Goal: Task Accomplishment & Management: Manage account settings

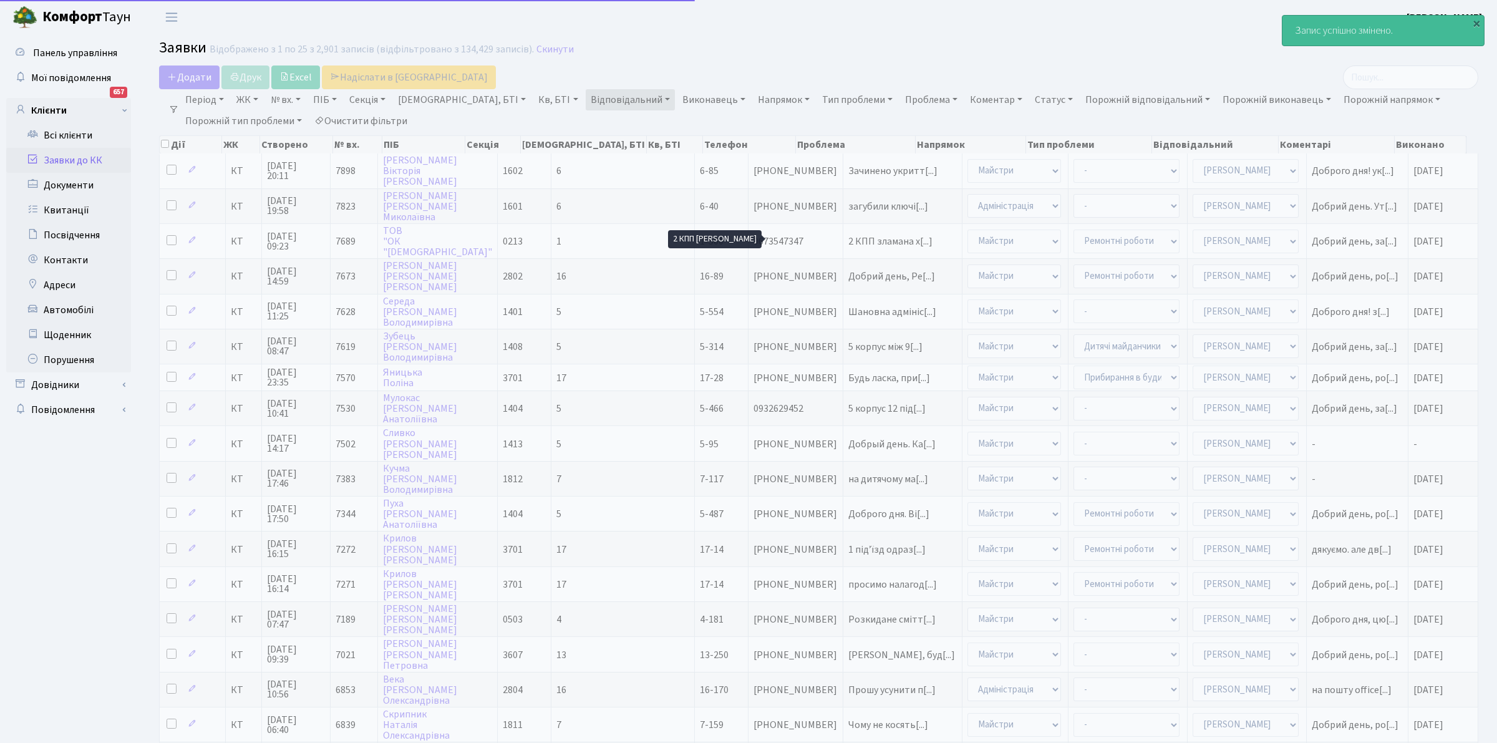
select select "25"
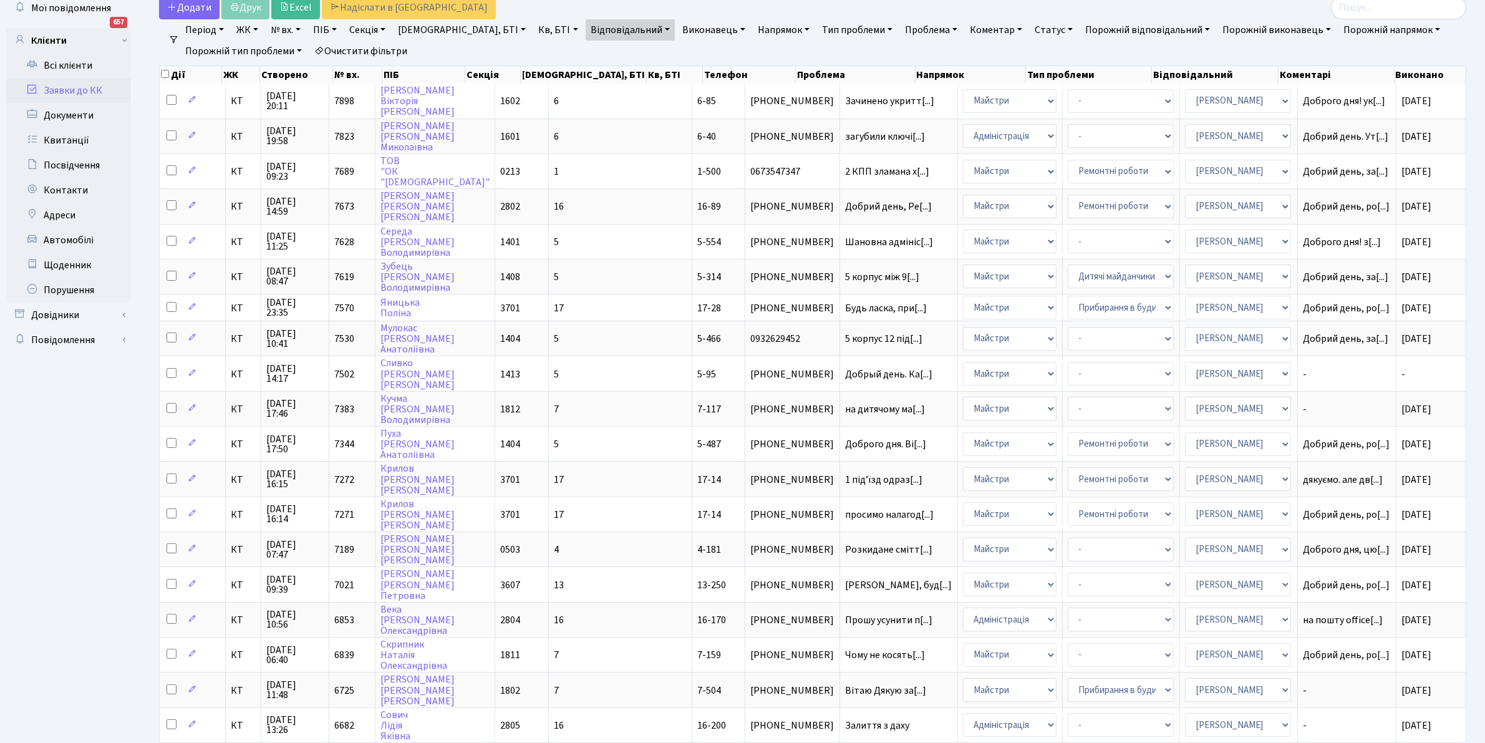
scroll to position [79, 0]
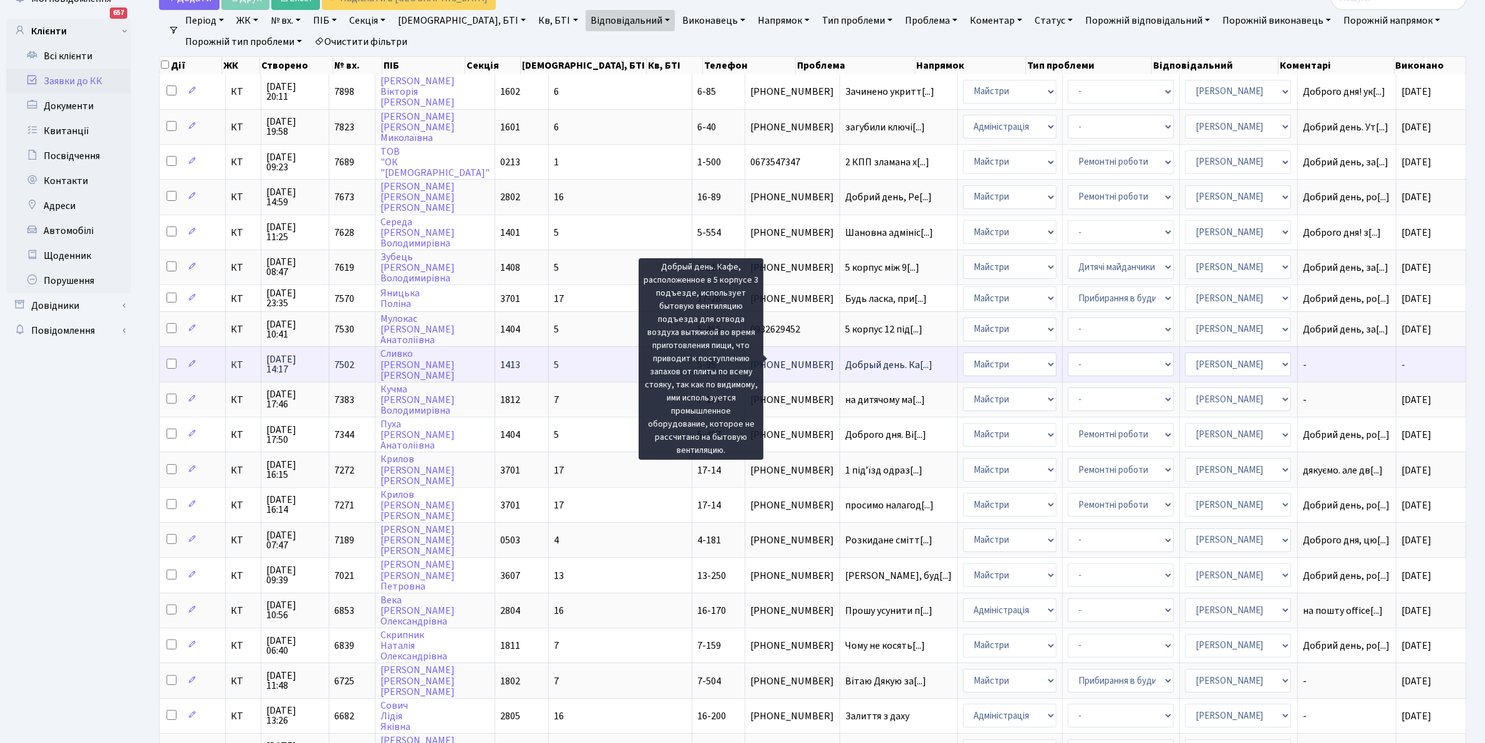
click at [845, 358] on span "Добрый день. Ка[...]" at bounding box center [888, 365] width 87 height 14
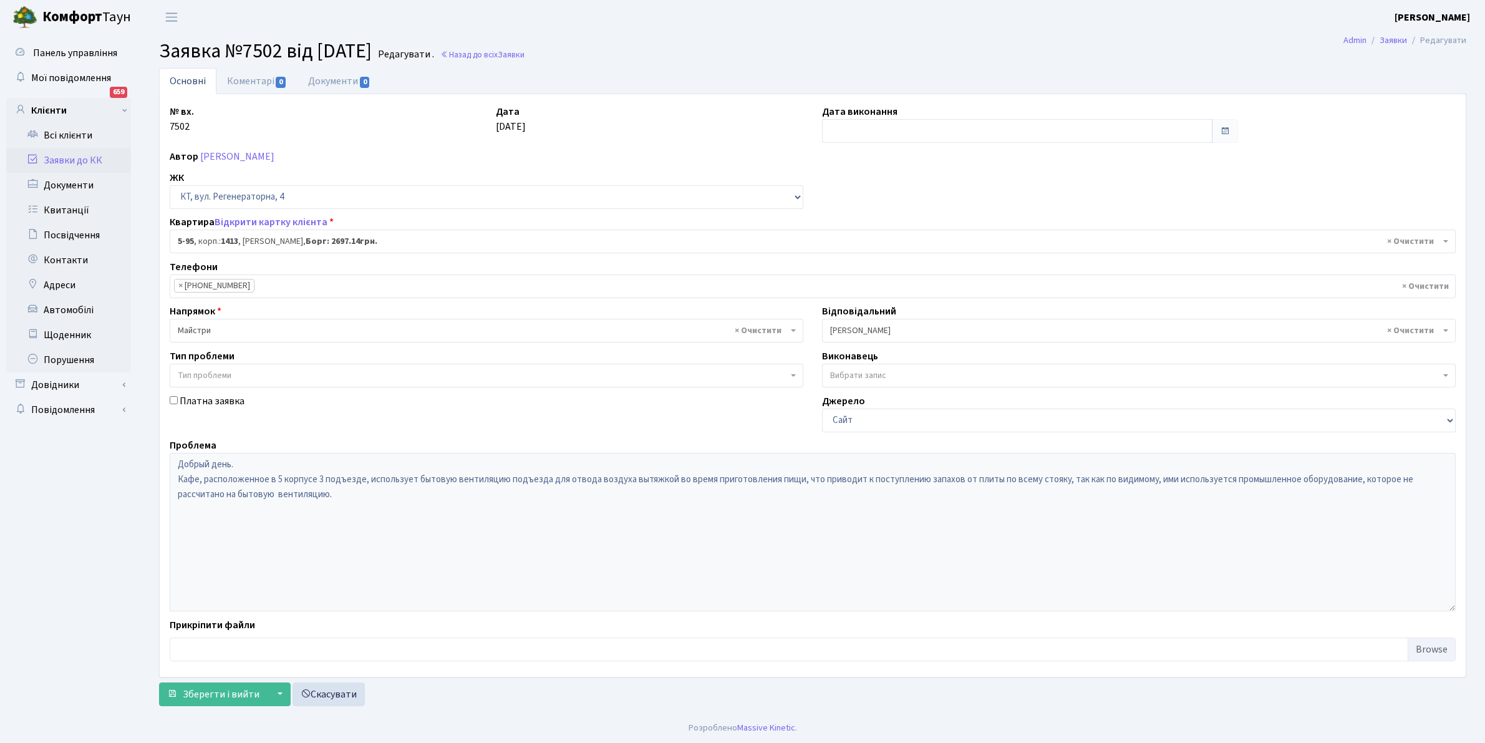
select select "2451"
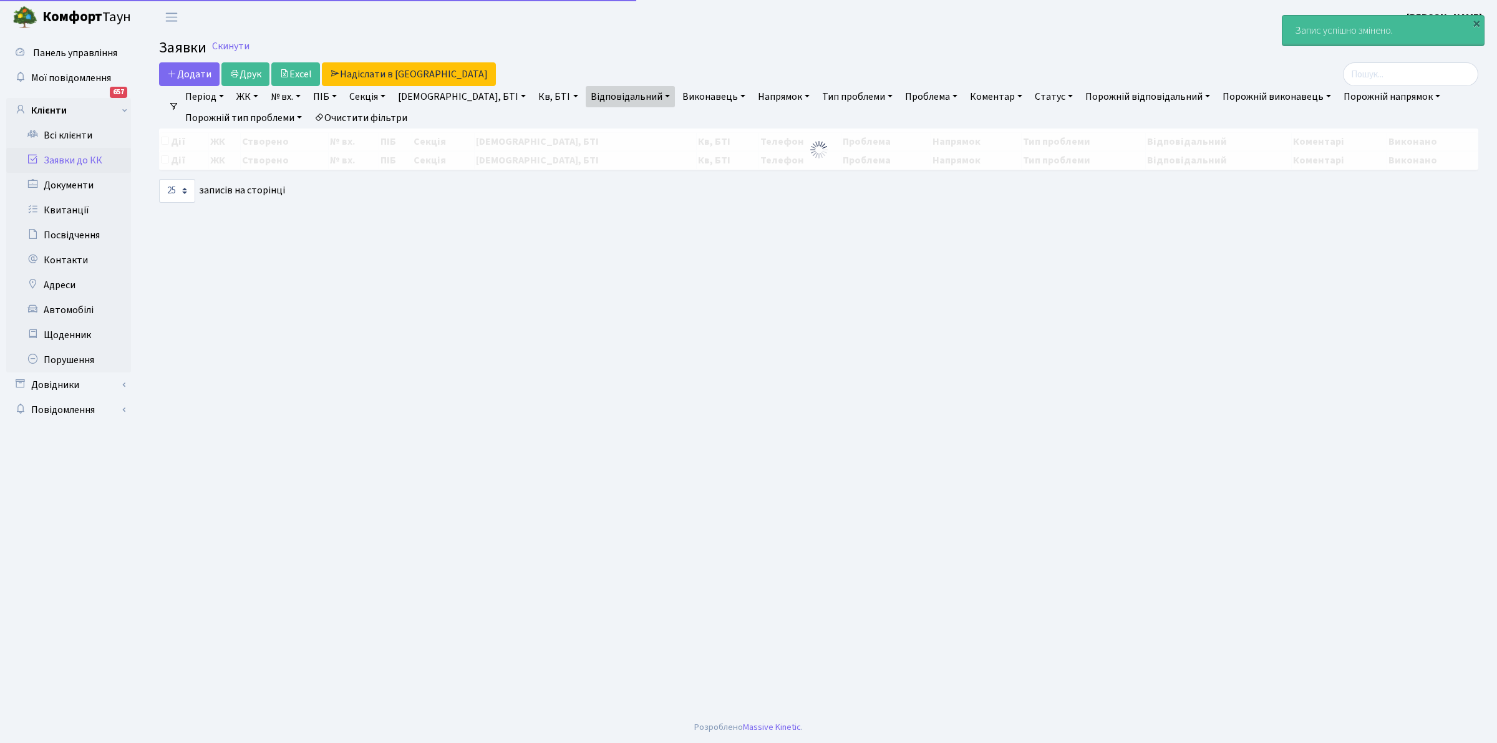
select select "25"
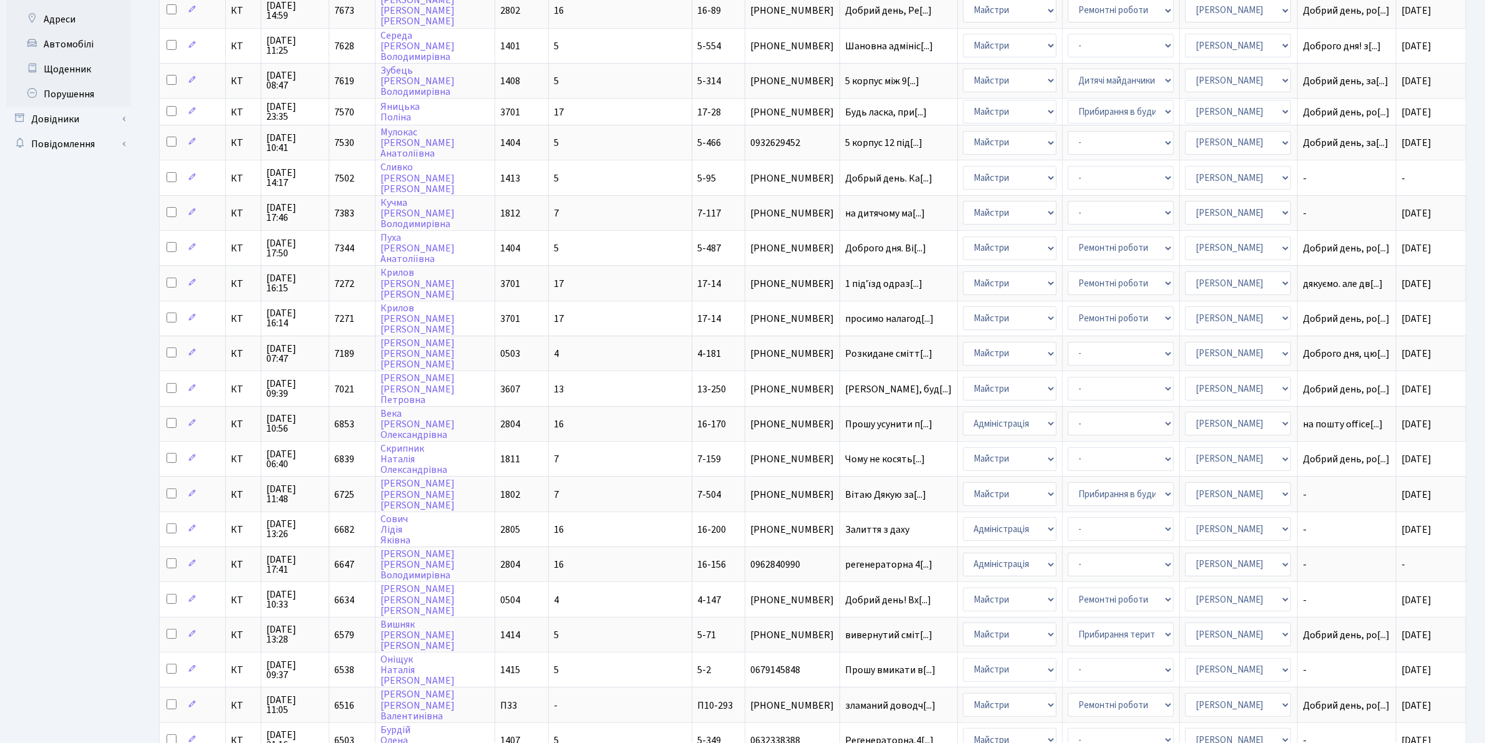
scroll to position [326, 0]
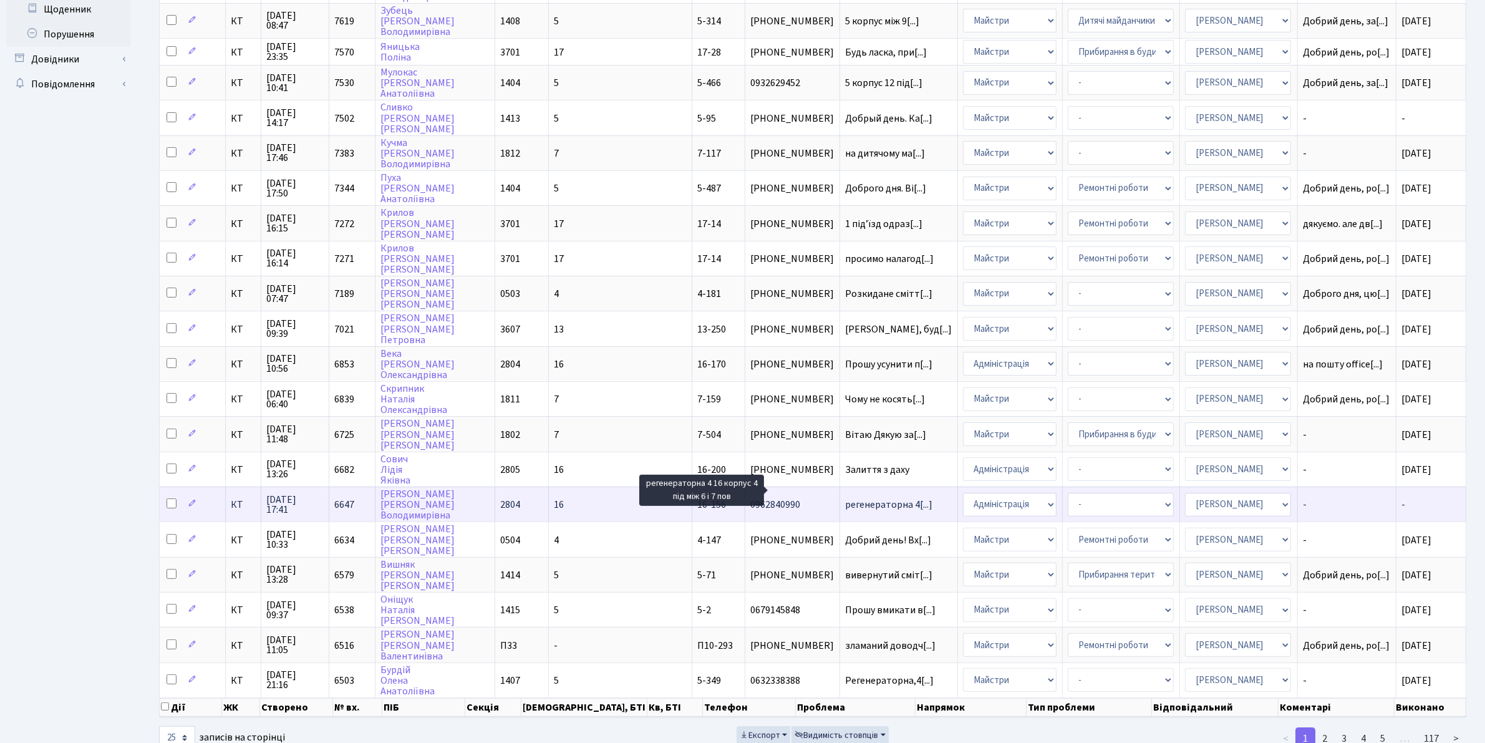
click at [845, 498] on span "регенераторна 4[...]" at bounding box center [888, 505] width 87 height 14
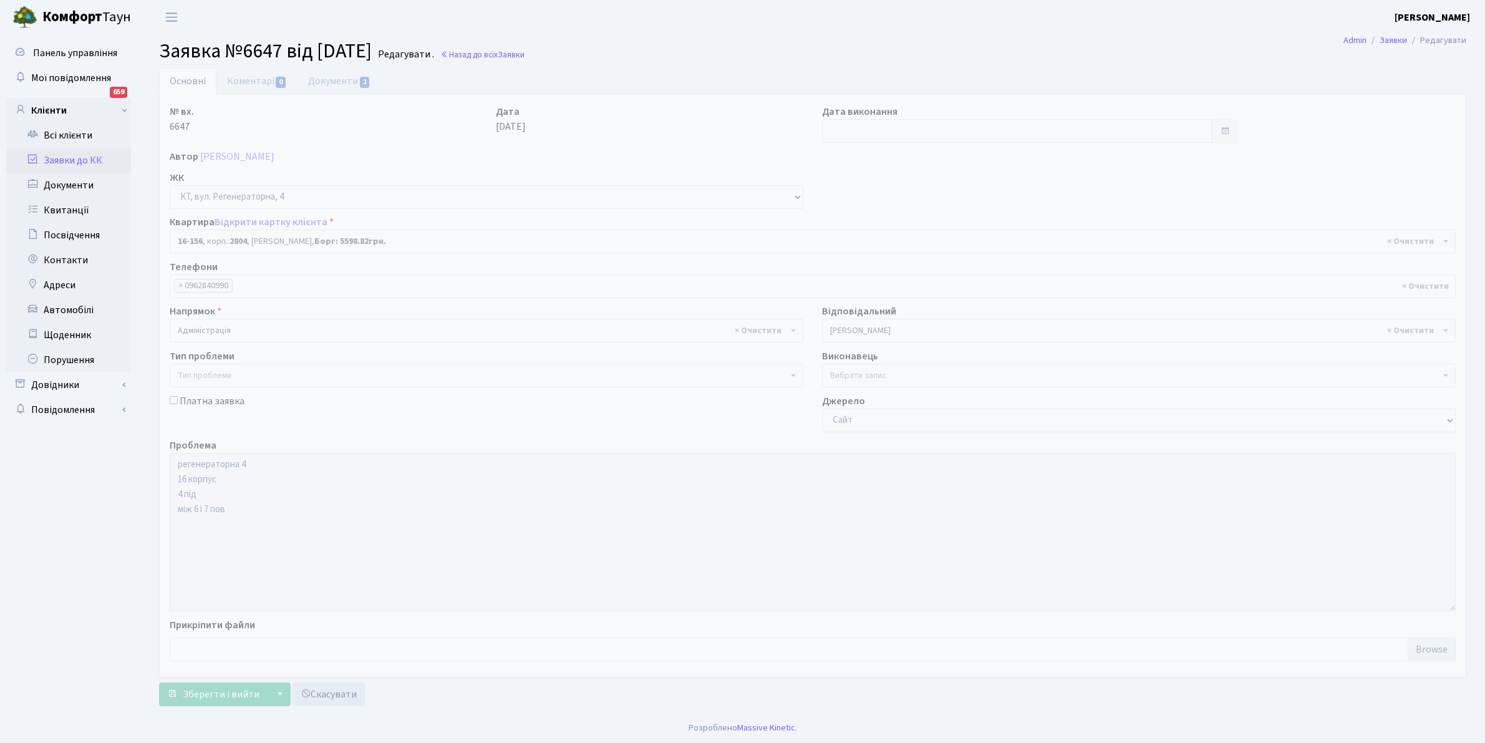
select select "8717"
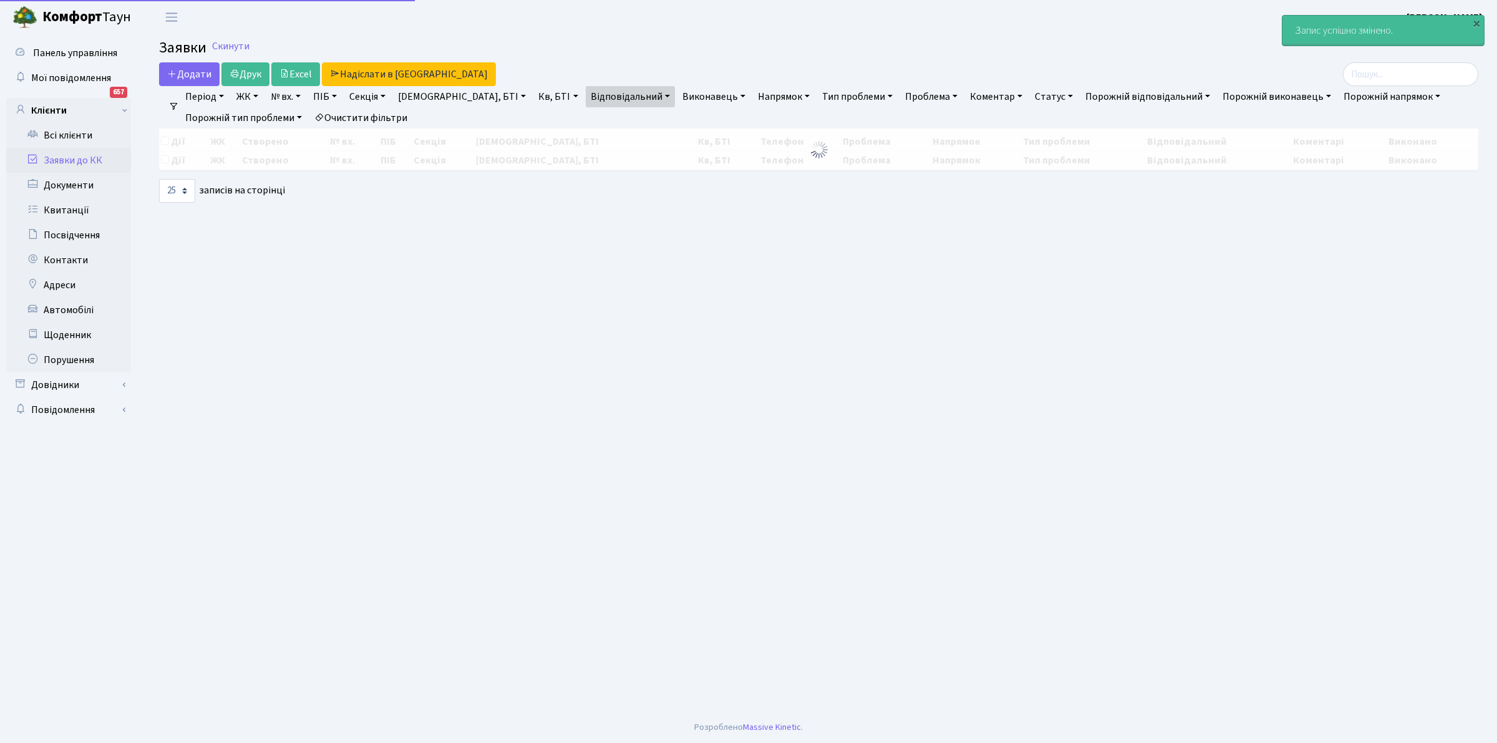
select select "25"
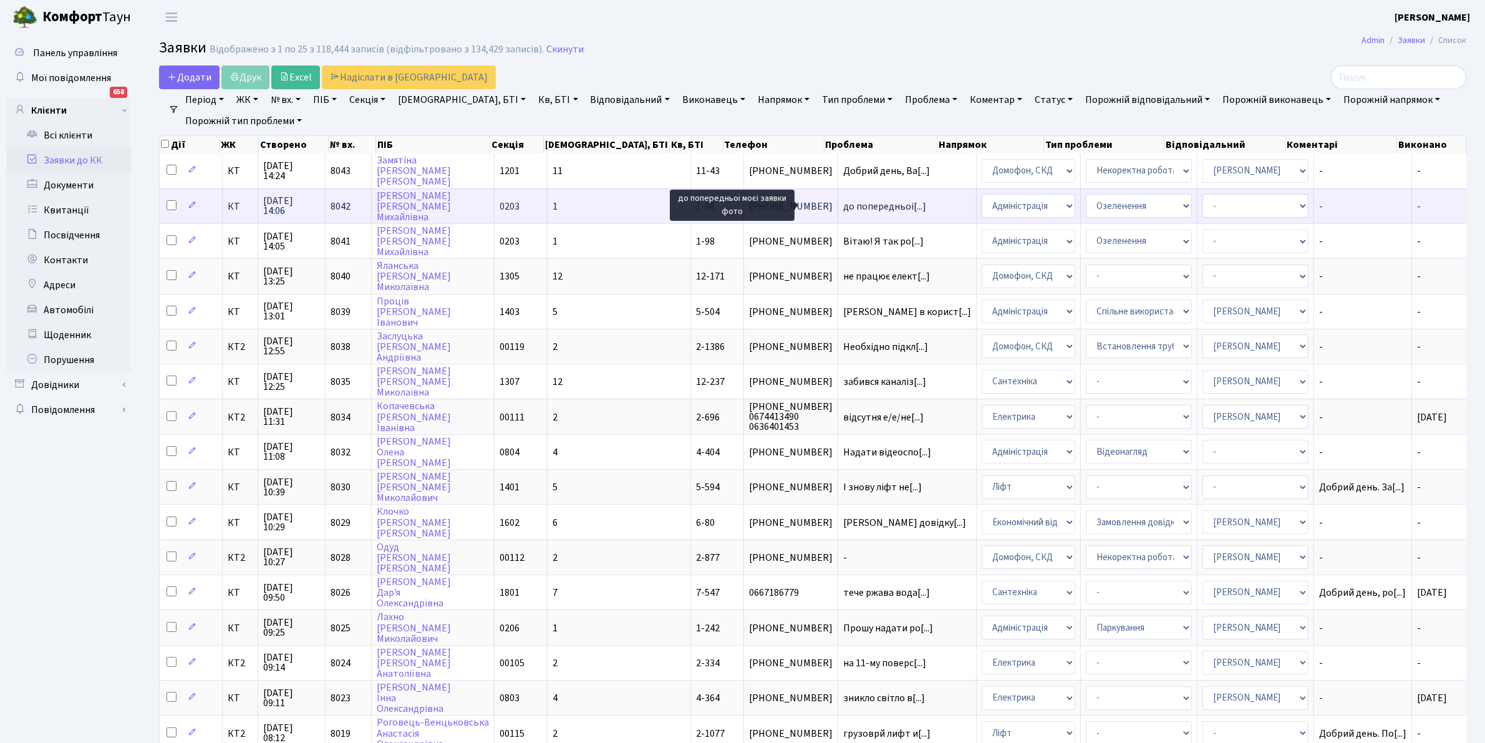
click at [844, 205] on span "до попередньоі[...]" at bounding box center [884, 207] width 83 height 14
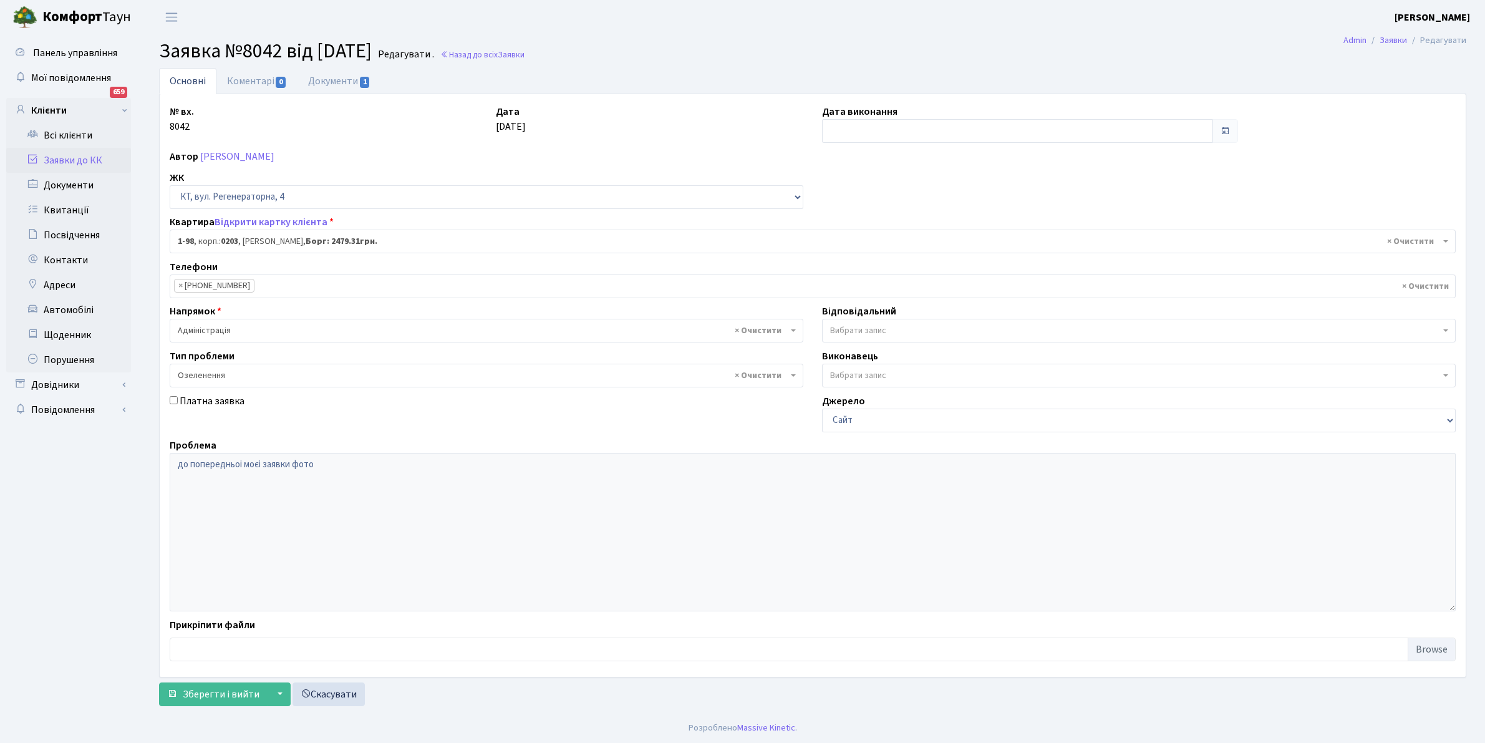
select select "98"
select select "65"
click at [319, 79] on link "Документи 1" at bounding box center [339, 81] width 84 height 26
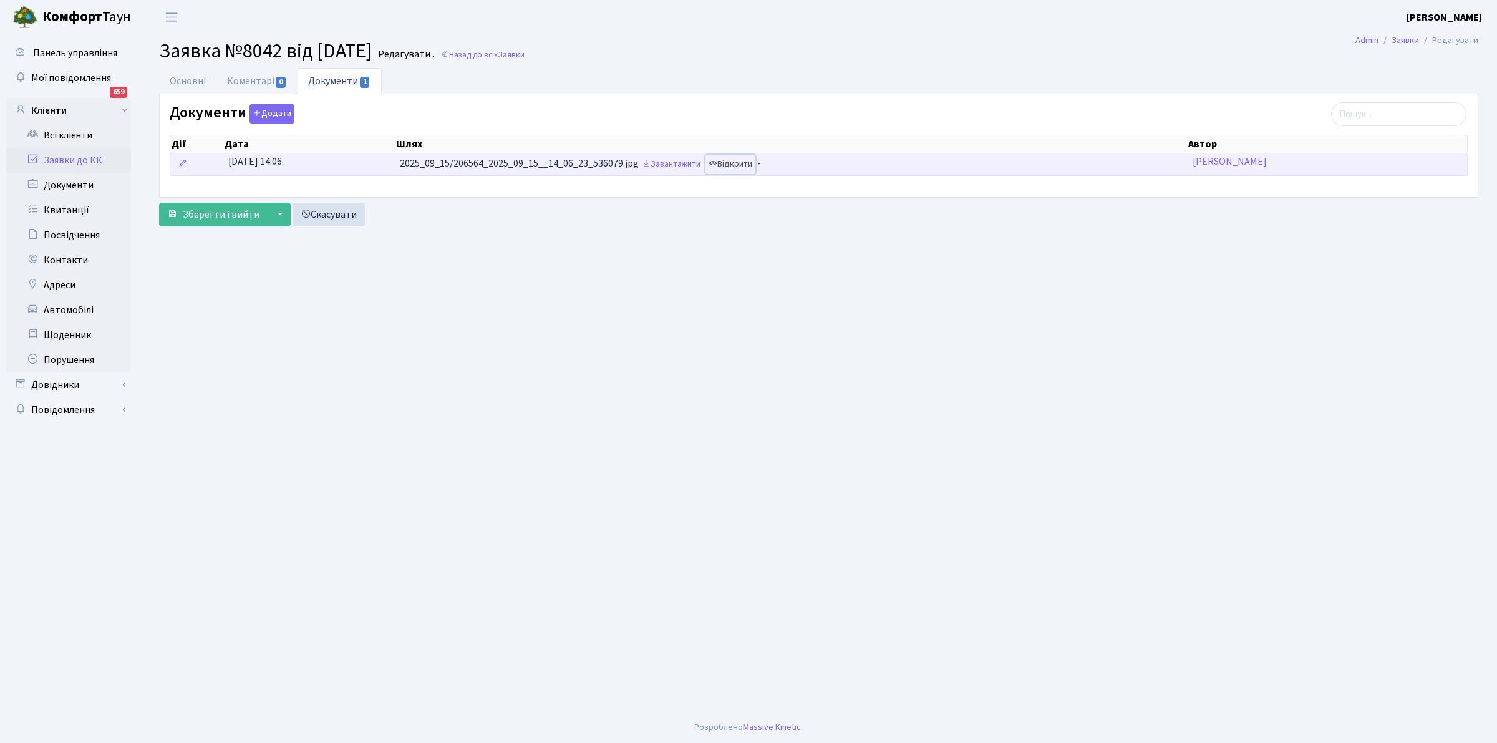
click at [737, 160] on link "Відкрити" at bounding box center [730, 164] width 50 height 19
click at [672, 162] on link "Завантажити" at bounding box center [671, 164] width 65 height 19
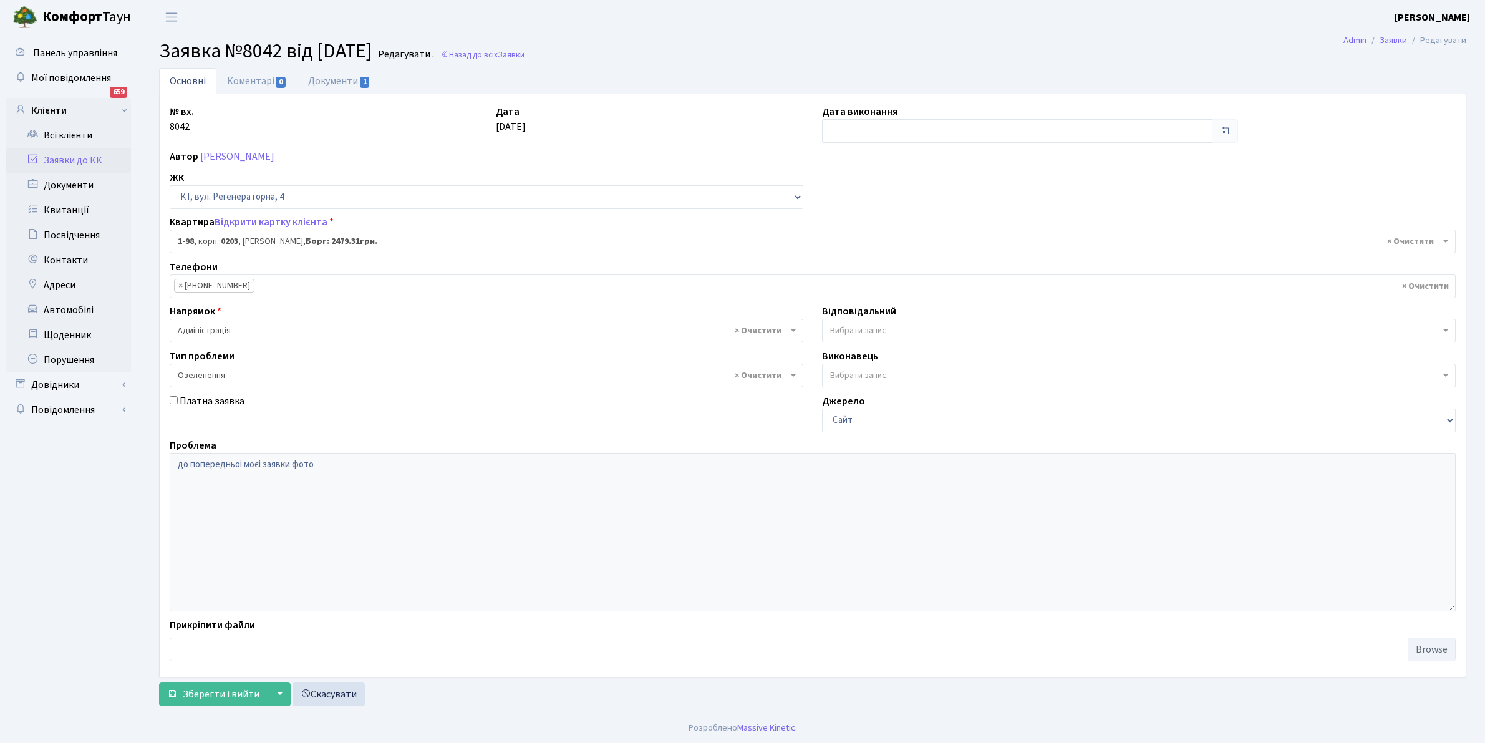
select select "98"
select select "65"
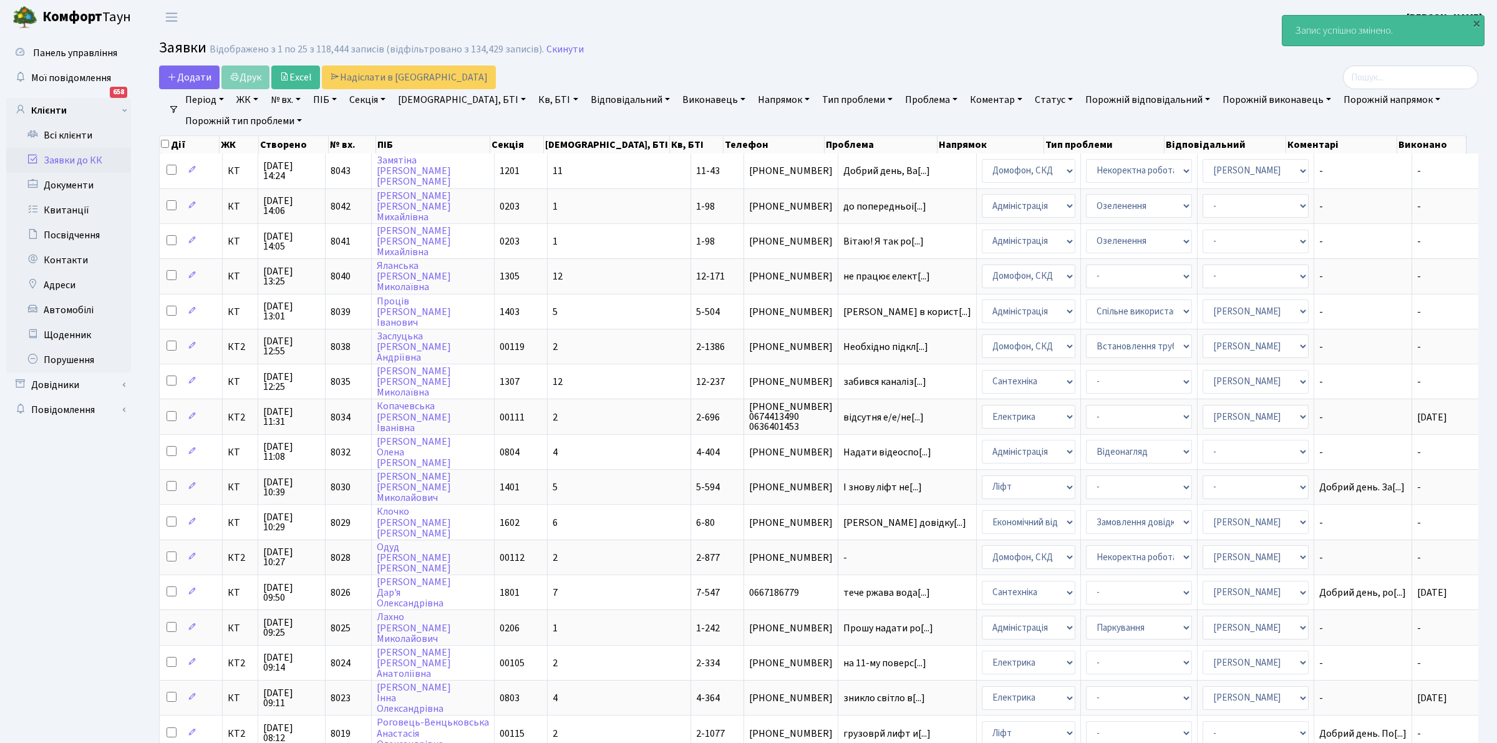
select select "25"
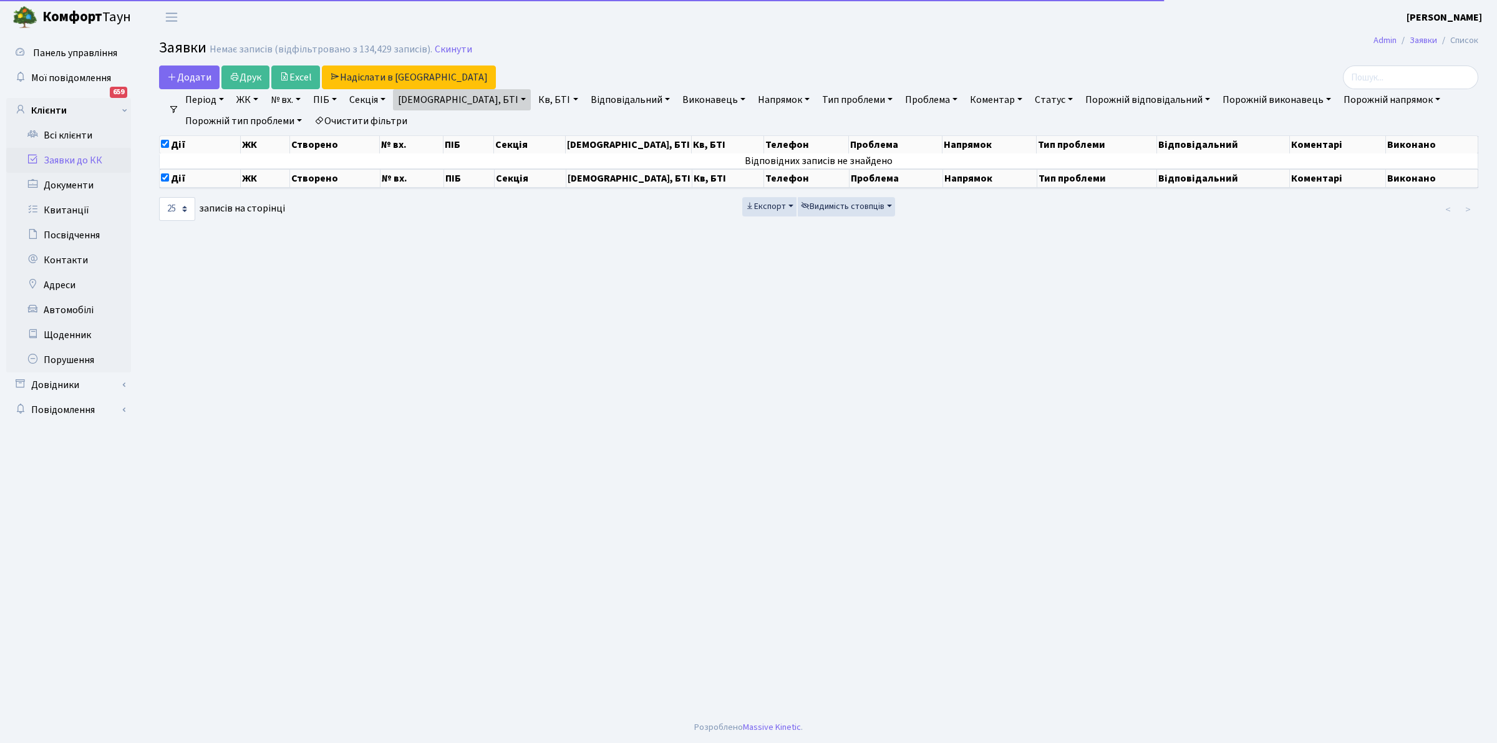
select select "25"
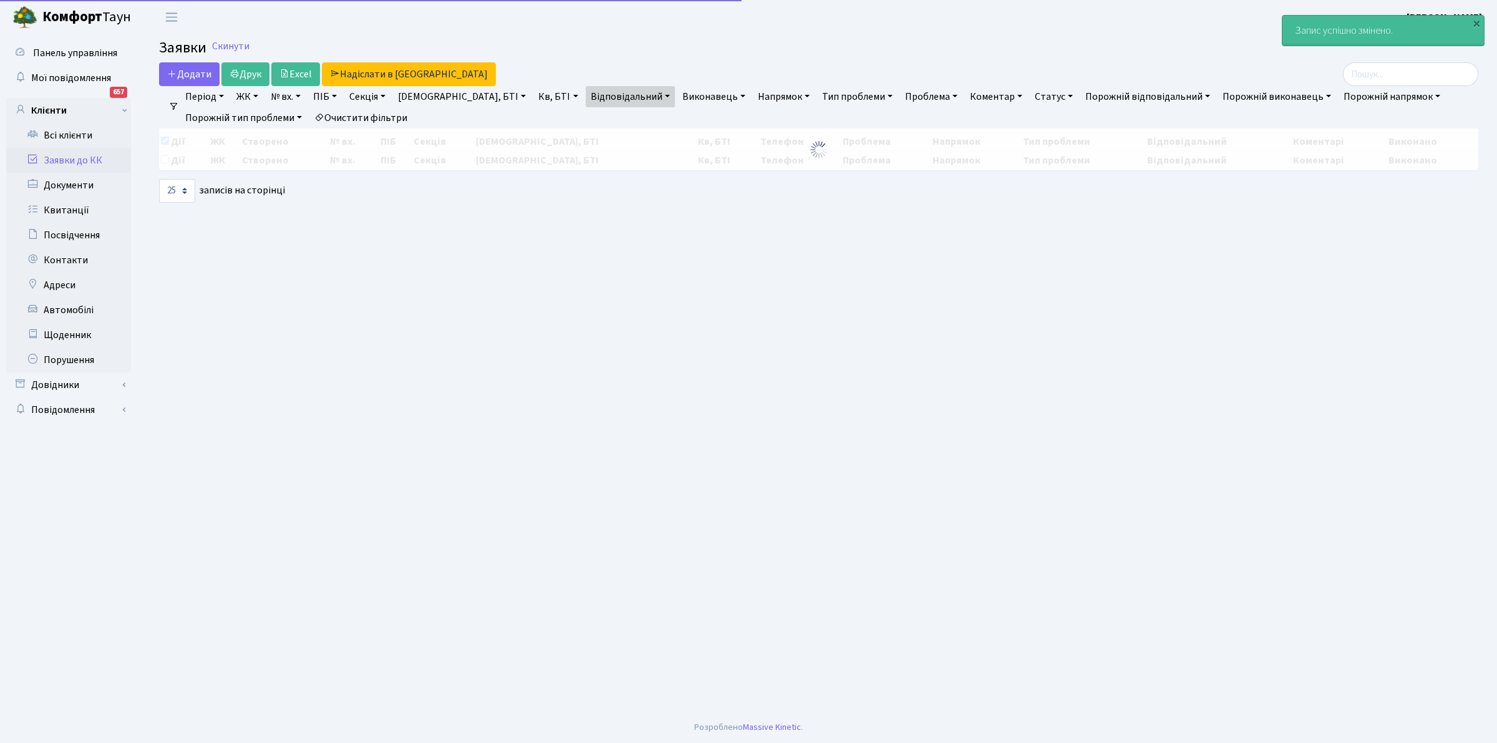
select select "25"
checkbox input "false"
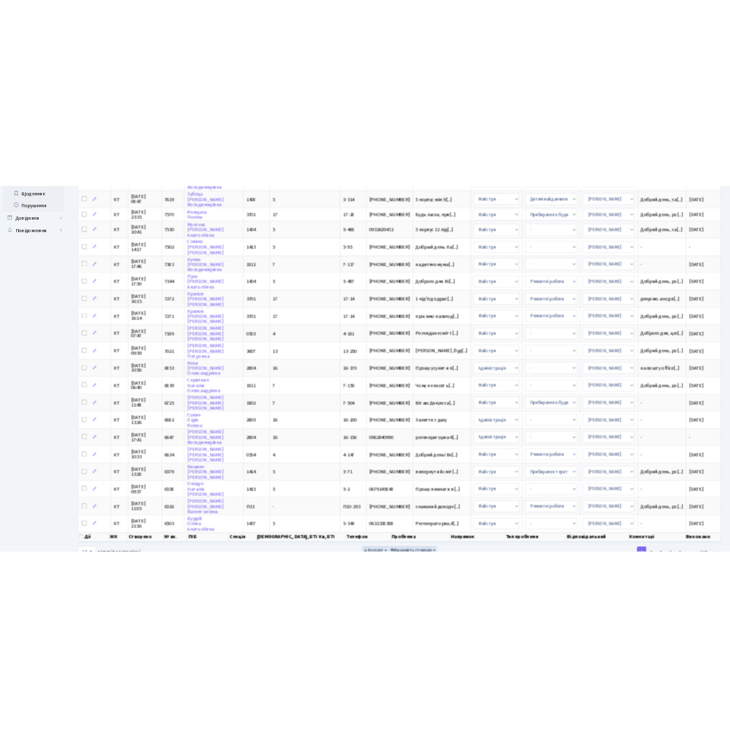
scroll to position [331, 0]
